Goal: Task Accomplishment & Management: Use online tool/utility

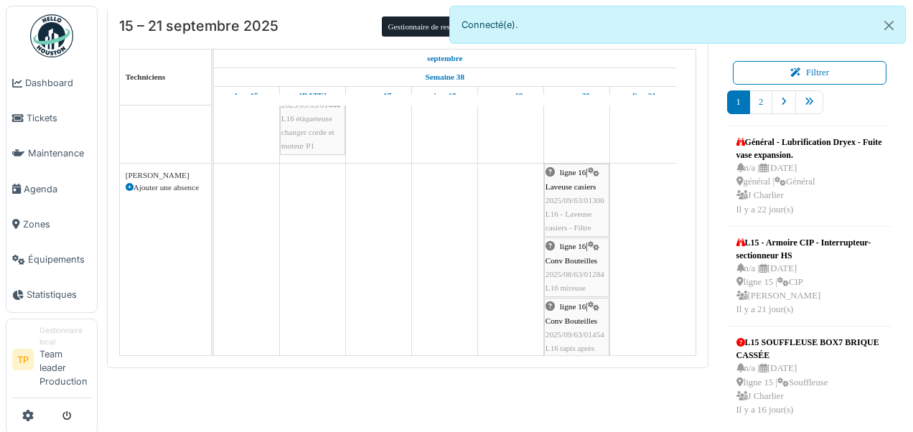
scroll to position [718, 0]
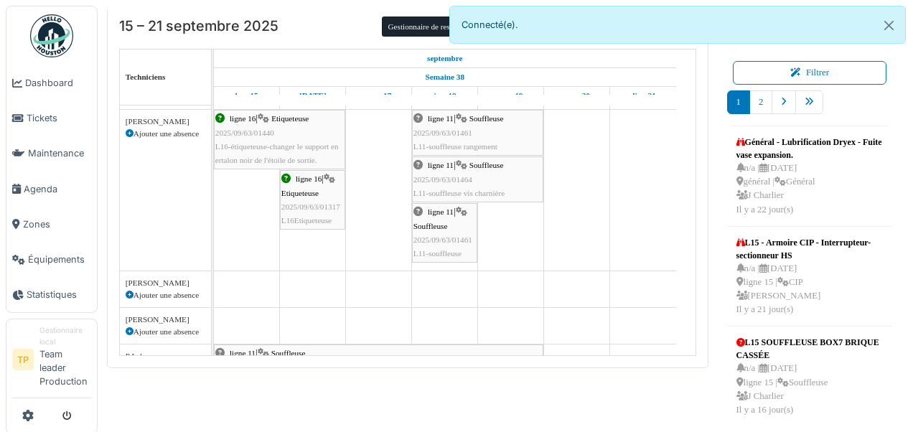
click at [491, 194] on span "L11-souffleuse vis charnière" at bounding box center [458, 193] width 91 height 9
click at [495, 175] on div "ligne 11 | Souffleuse 2025/09/63/01464 L11-souffleuse vis charnière" at bounding box center [477, 180] width 128 height 42
click at [432, 184] on div "ligne 11 | Souffleuse 2025/09/63/01464 L11-souffleuse vis charnière" at bounding box center [477, 180] width 128 height 42
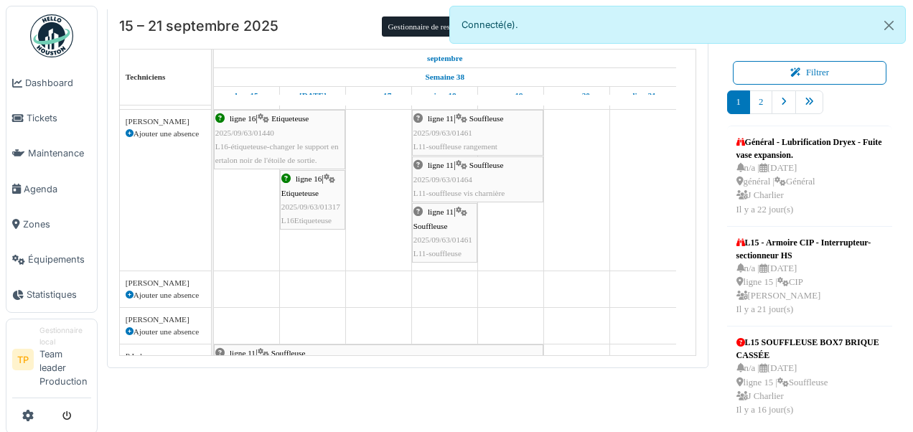
click at [432, 184] on div "ligne 11 | Souffleuse 2025/09/63/01464 L11-souffleuse vis charnière" at bounding box center [477, 180] width 128 height 42
click at [473, 165] on div "ligne 11 | Souffleuse 2025/09/63/01464 L11-souffleuse vis charnière" at bounding box center [477, 180] width 128 height 42
click at [426, 159] on div "ligne 11 | Souffleuse 2025/09/63/01464 L11-souffleuse vis charnière" at bounding box center [477, 180] width 128 height 42
click at [422, 166] on div "ligne 11 | Souffleuse 2025/09/63/01464 L11-souffleuse vis charnière" at bounding box center [477, 180] width 128 height 42
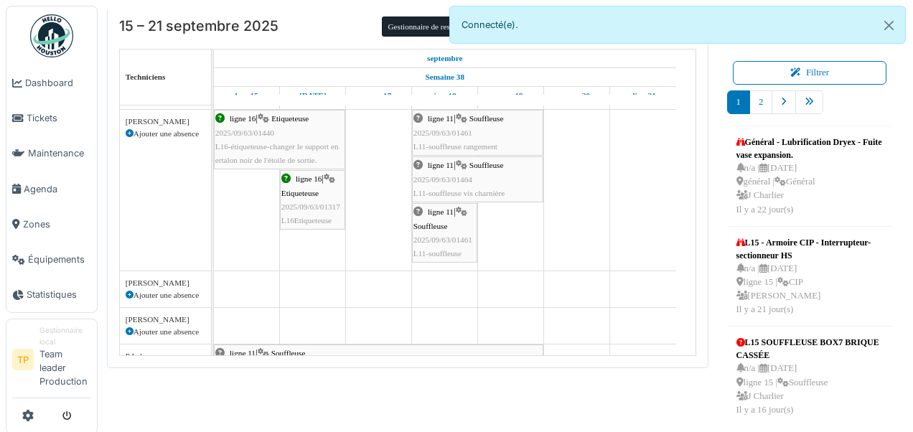
click at [439, 172] on div "ligne 11 | Souffleuse 2025/09/63/01464 L11-souffleuse vis charnière" at bounding box center [477, 180] width 128 height 42
click at [425, 168] on div "ligne 11 | Souffleuse 2025/09/63/01464 L11-souffleuse vis charnière" at bounding box center [477, 180] width 128 height 42
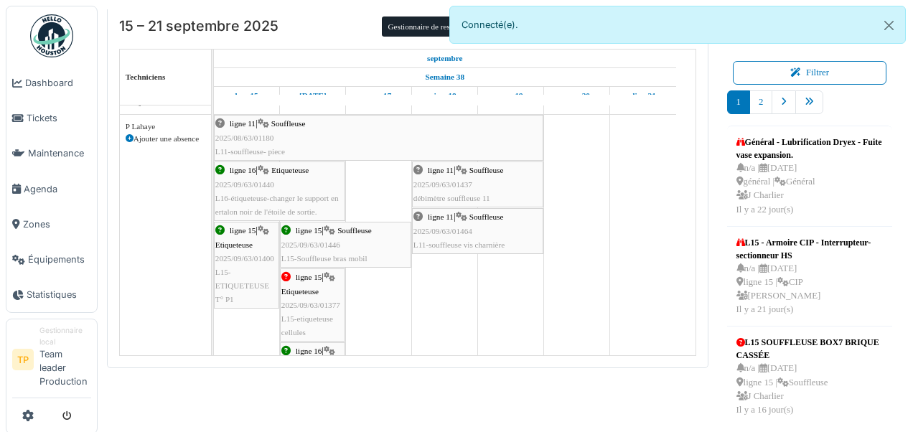
click at [454, 221] on span "ligne 11" at bounding box center [441, 216] width 26 height 9
click at [433, 215] on span "ligne 11" at bounding box center [441, 216] width 26 height 9
click at [491, 215] on span "Souffleuse" at bounding box center [486, 216] width 34 height 9
click at [28, 113] on span "Tickets" at bounding box center [59, 118] width 65 height 14
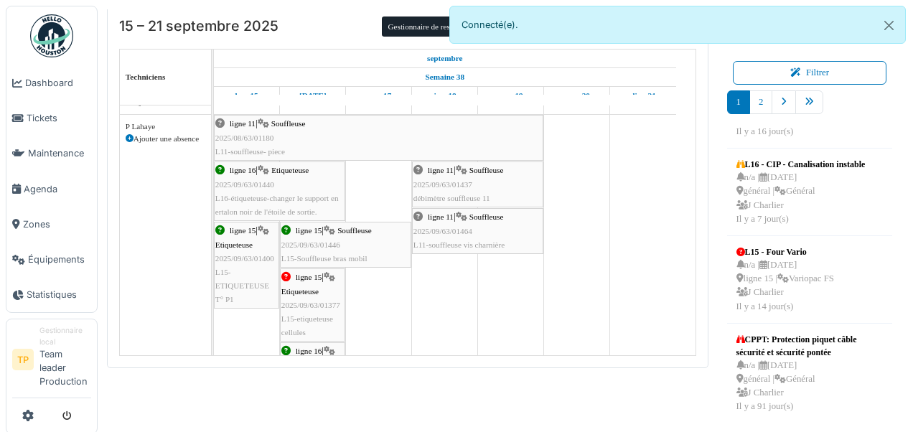
scroll to position [297, 0]
